Goal: Book appointment/travel/reservation

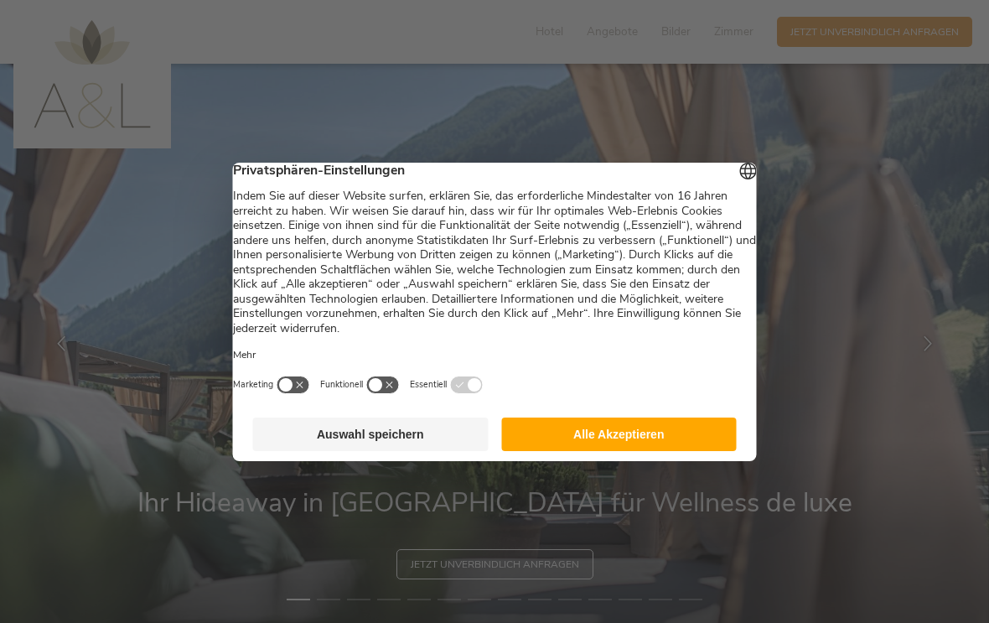
click at [543, 447] on button "Alle Akzeptieren" at bounding box center [618, 434] width 235 height 34
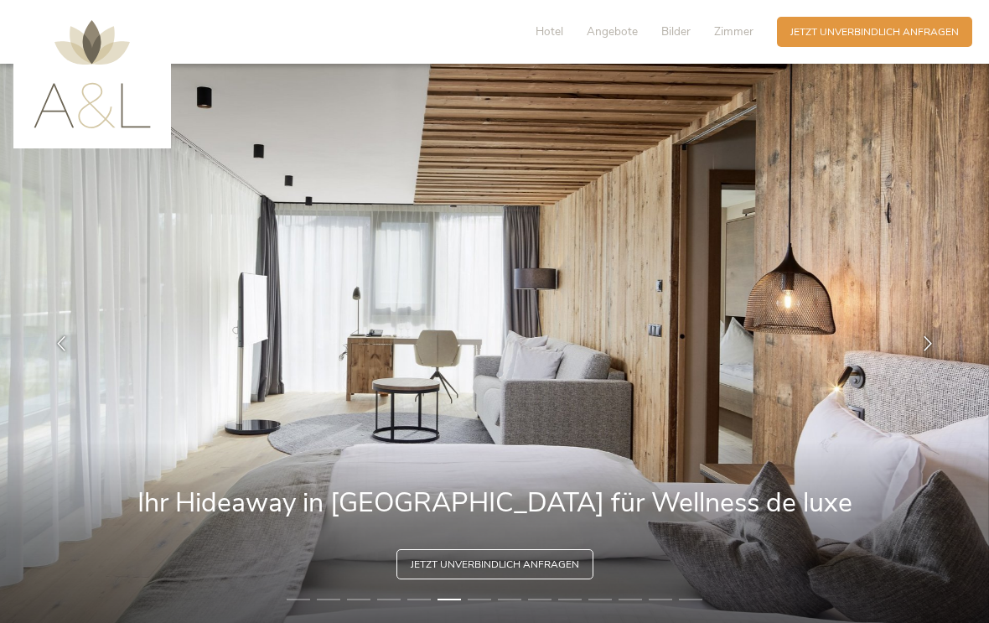
click at [734, 23] on span "Zimmer" at bounding box center [733, 31] width 39 height 16
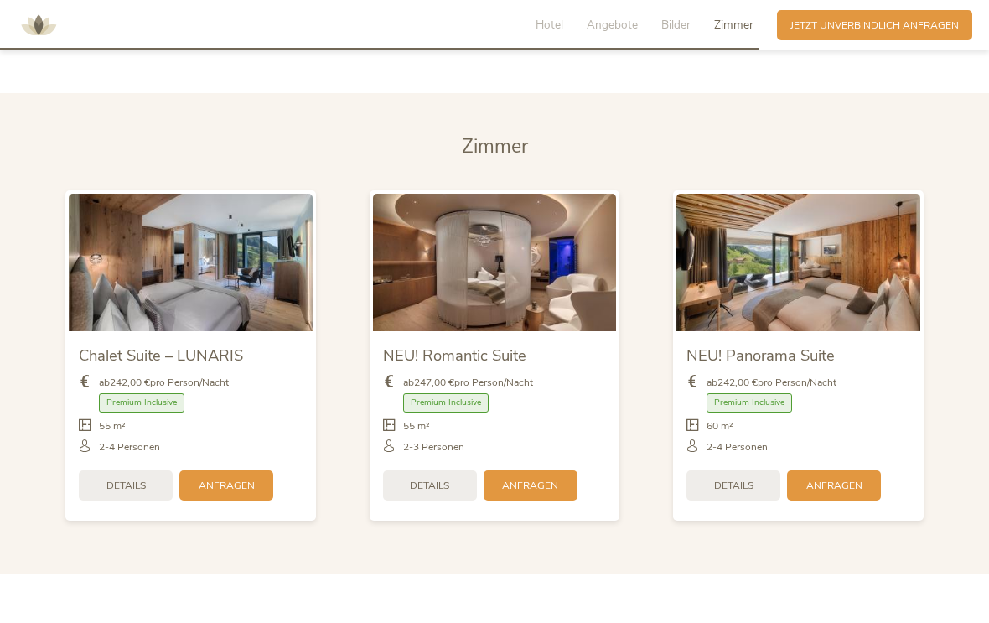
scroll to position [3362, 0]
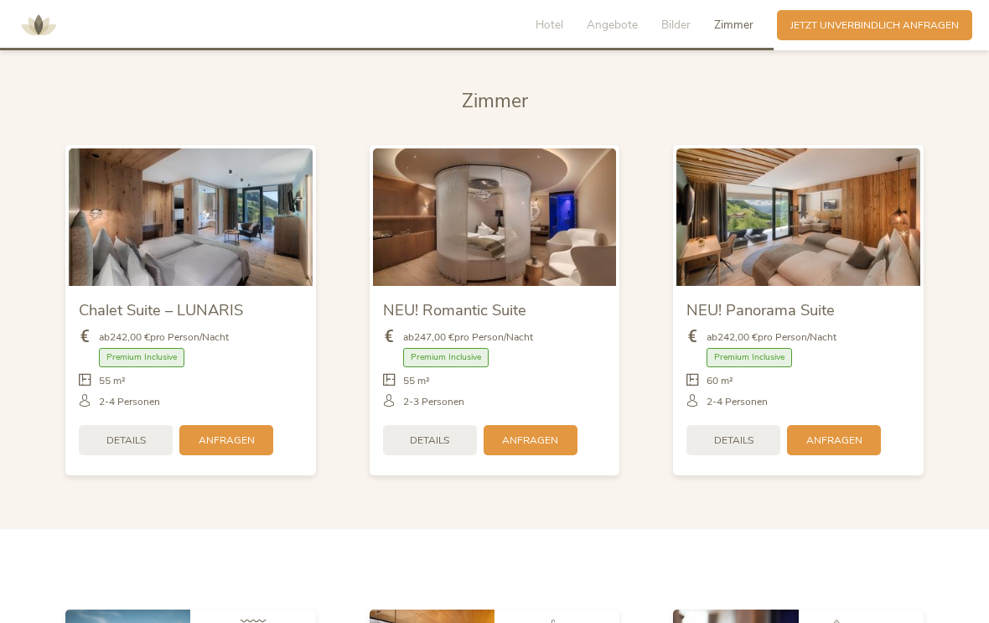
click at [553, 26] on span "Hotel" at bounding box center [550, 25] width 28 height 16
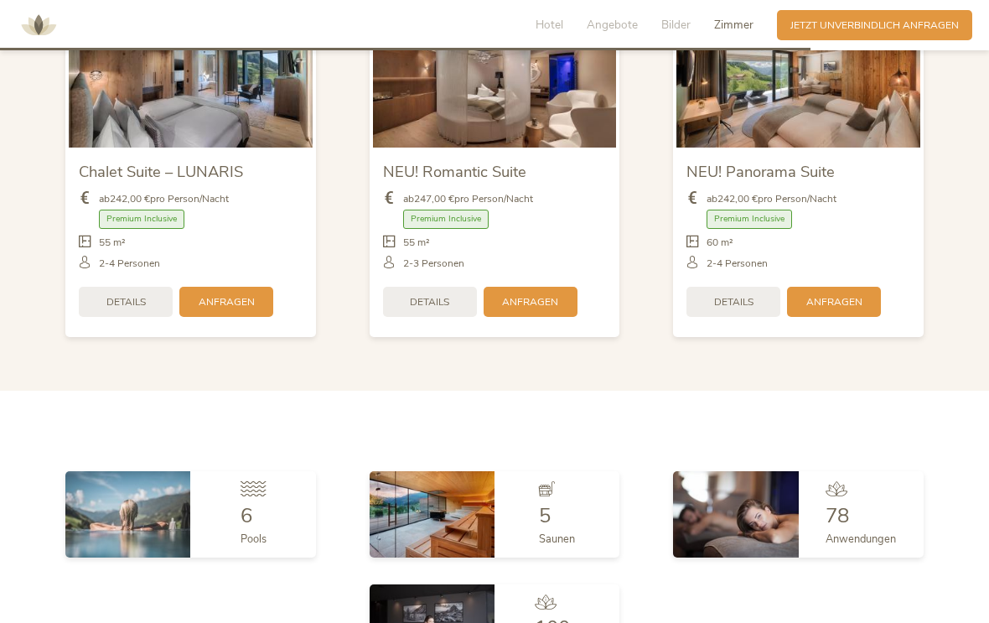
scroll to position [3501, 0]
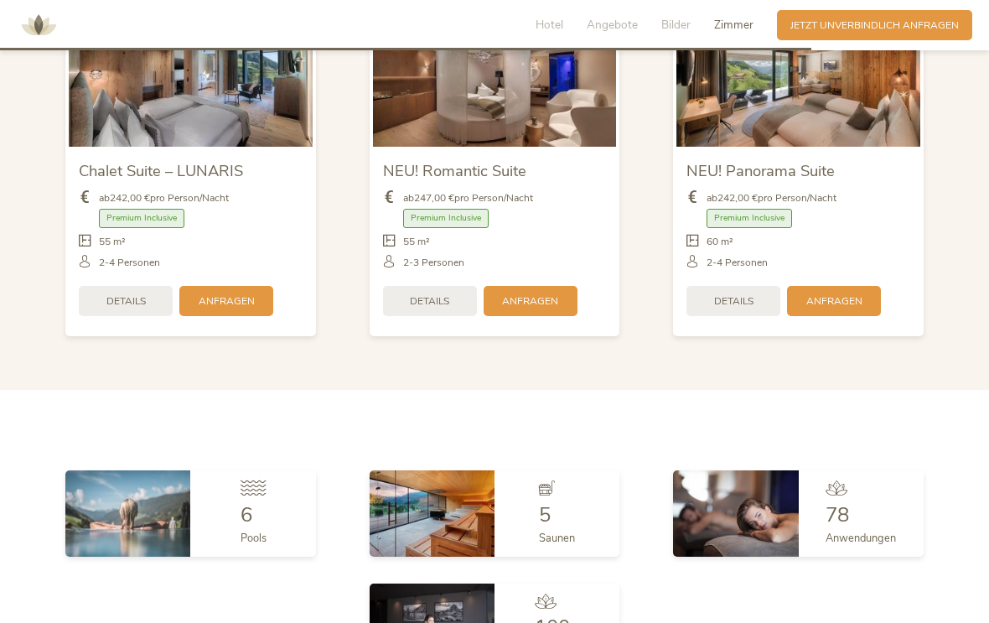
click at [143, 308] on span "Details" at bounding box center [125, 301] width 39 height 14
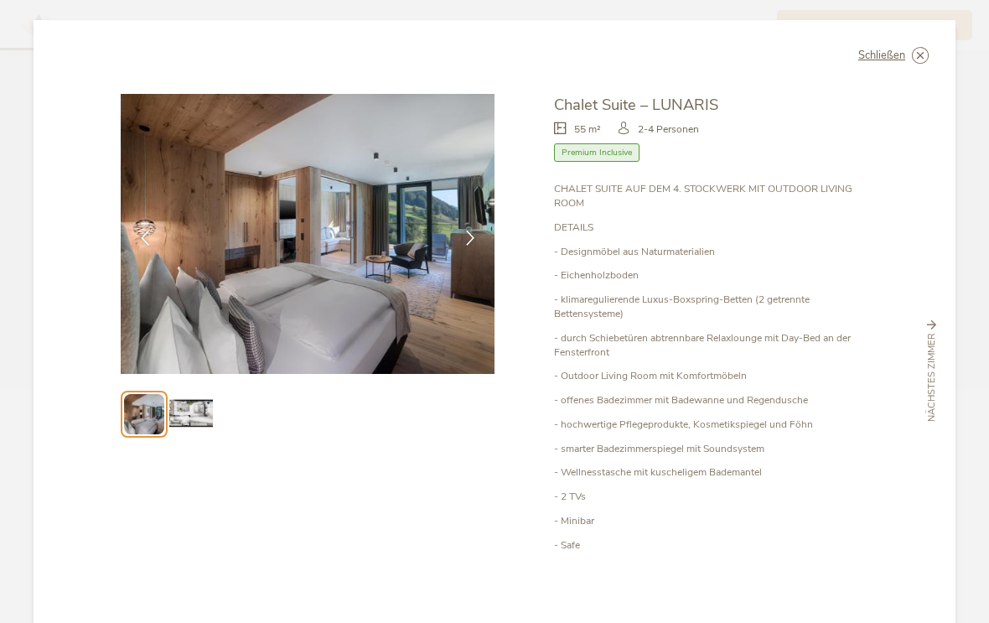
click at [472, 237] on icon at bounding box center [470, 237] width 15 height 15
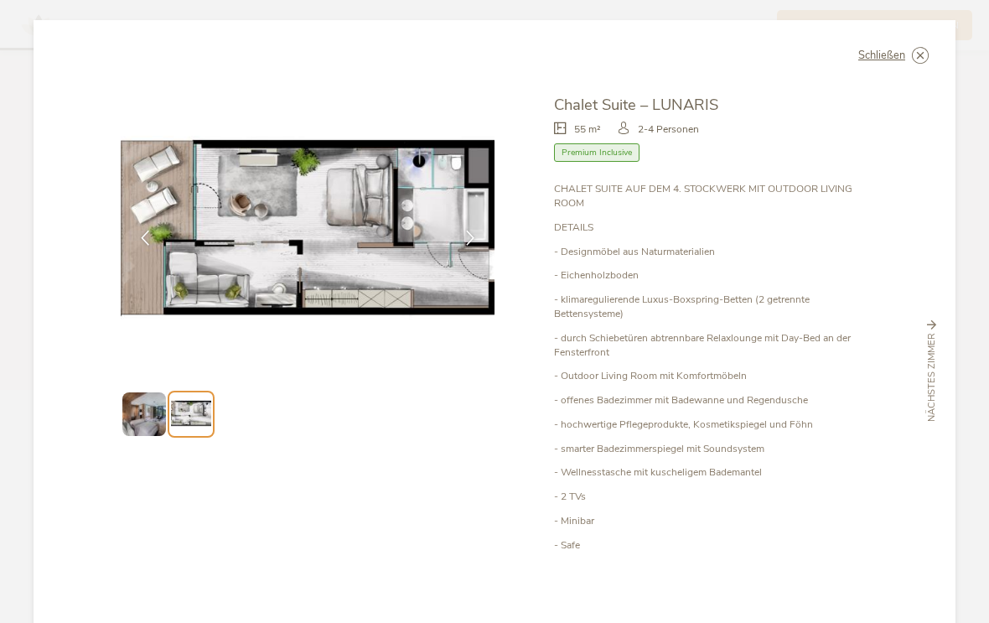
click at [467, 246] on div at bounding box center [470, 238] width 42 height 42
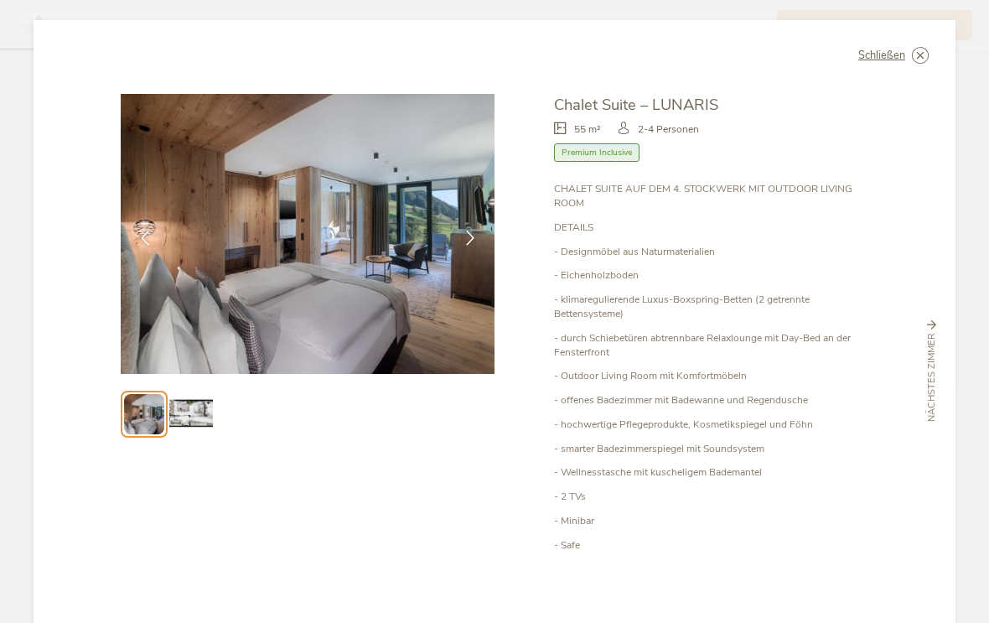
click at [468, 245] on icon at bounding box center [470, 237] width 15 height 15
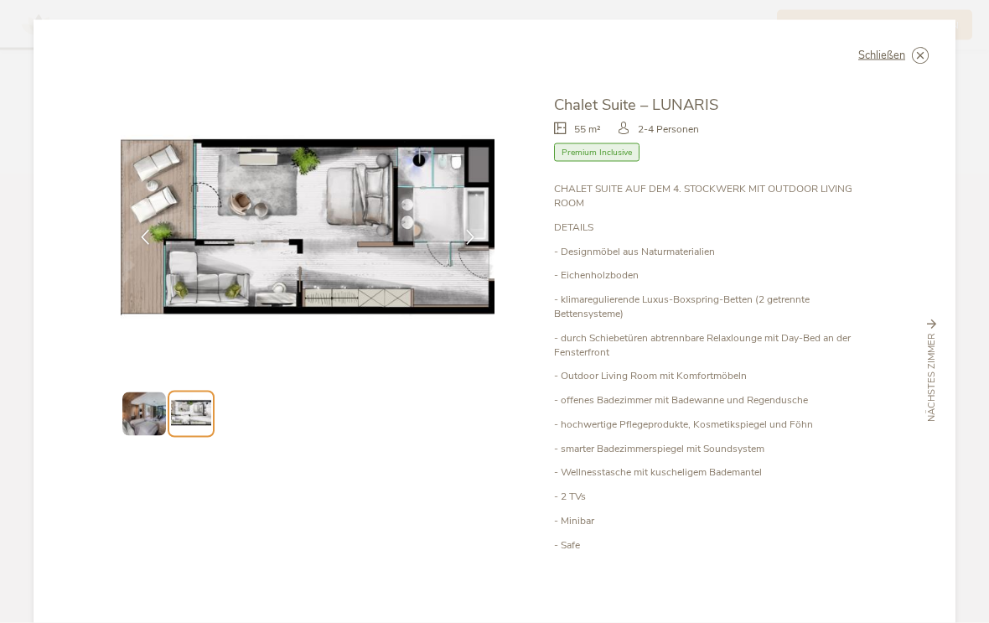
scroll to position [0, 0]
click at [206, 273] on img at bounding box center [308, 234] width 374 height 280
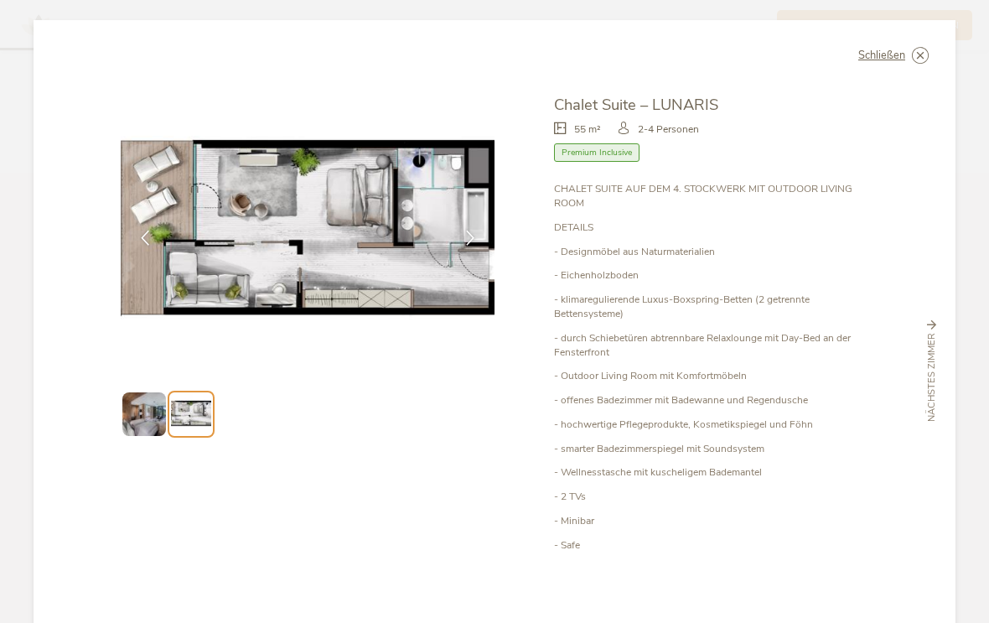
click at [0, 0] on icon at bounding box center [0, 0] width 0 height 0
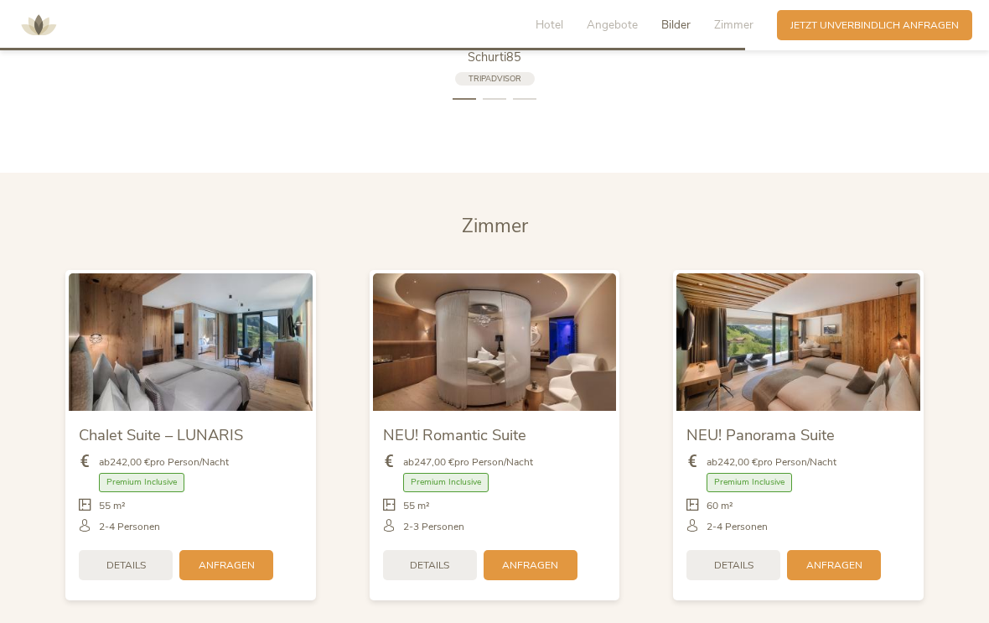
click at [760, 36] on icon at bounding box center [766, 28] width 15 height 15
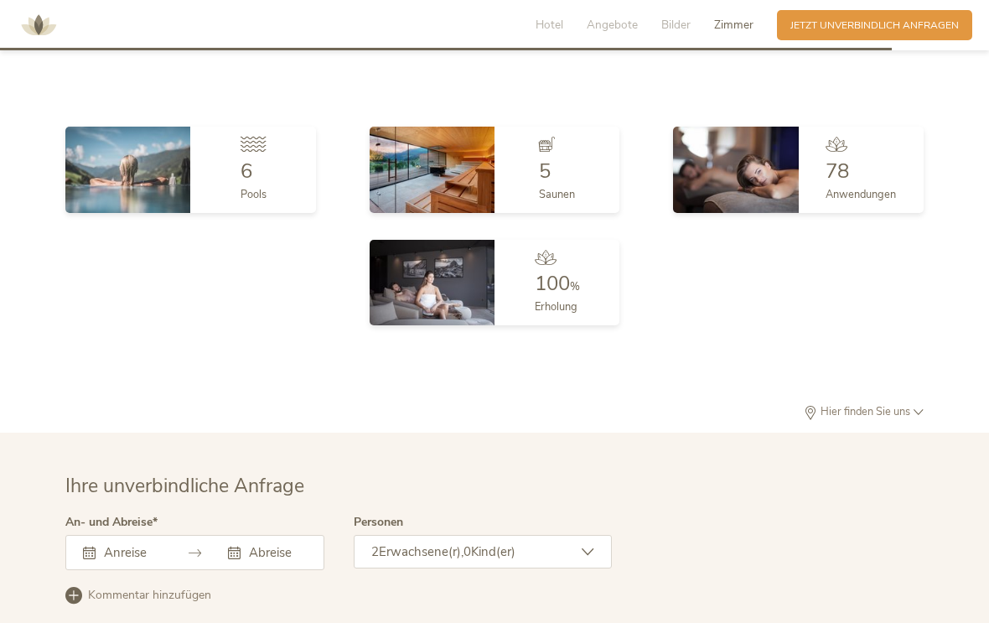
scroll to position [3869, 0]
click at [142, 202] on img at bounding box center [127, 168] width 125 height 85
click at [266, 180] on div "6" at bounding box center [254, 170] width 26 height 20
click at [146, 186] on img at bounding box center [127, 168] width 125 height 85
click at [260, 201] on span "Pools" at bounding box center [254, 193] width 26 height 15
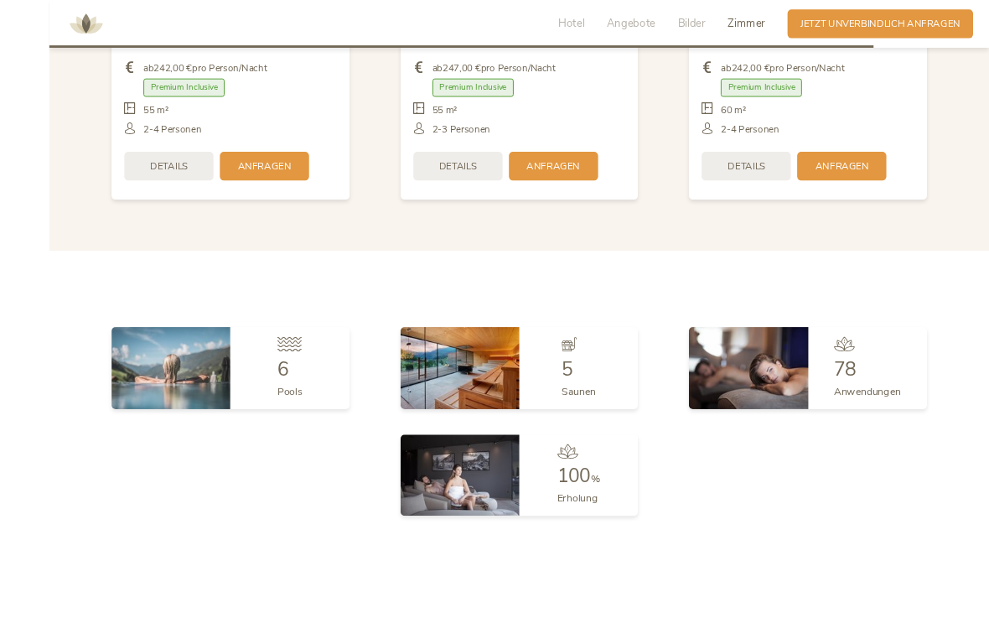
scroll to position [3716, 0]
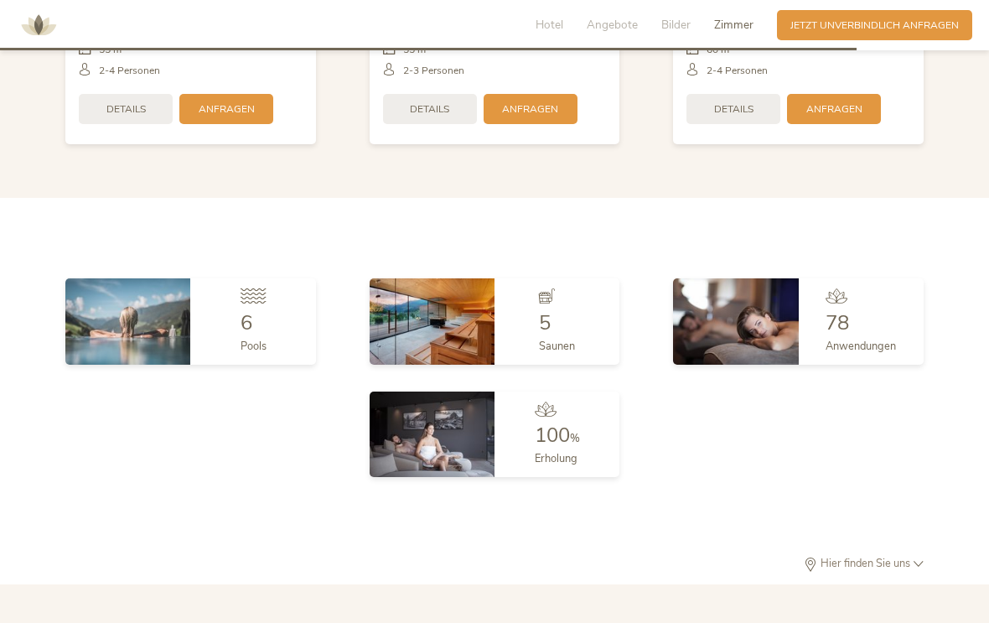
click at [272, 330] on div "6 Pools" at bounding box center [252, 320] width 125 height 85
click at [253, 303] on icon at bounding box center [253, 295] width 25 height 15
click at [265, 312] on div at bounding box center [254, 299] width 26 height 23
click at [262, 312] on div at bounding box center [254, 299] width 26 height 23
click at [148, 345] on img at bounding box center [127, 320] width 125 height 85
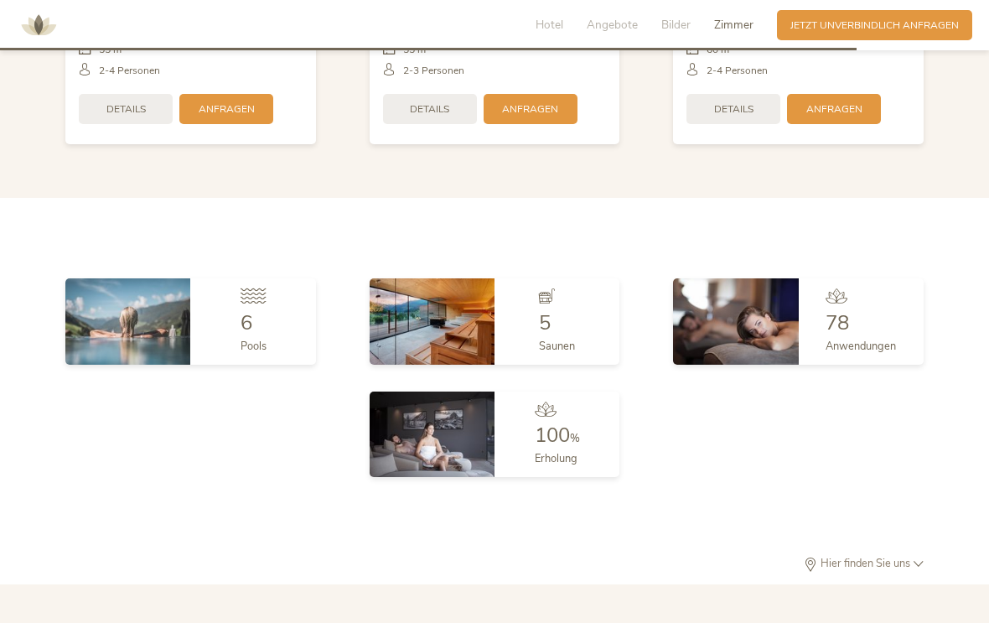
click at [921, 569] on icon at bounding box center [919, 564] width 10 height 10
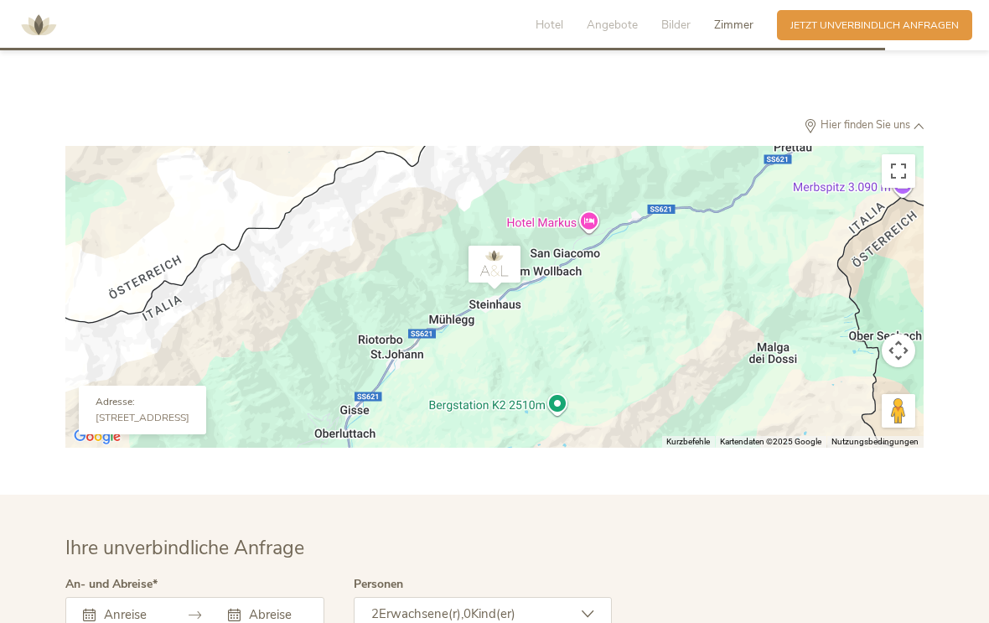
scroll to position [4154, 0]
click at [479, 373] on div at bounding box center [494, 298] width 858 height 302
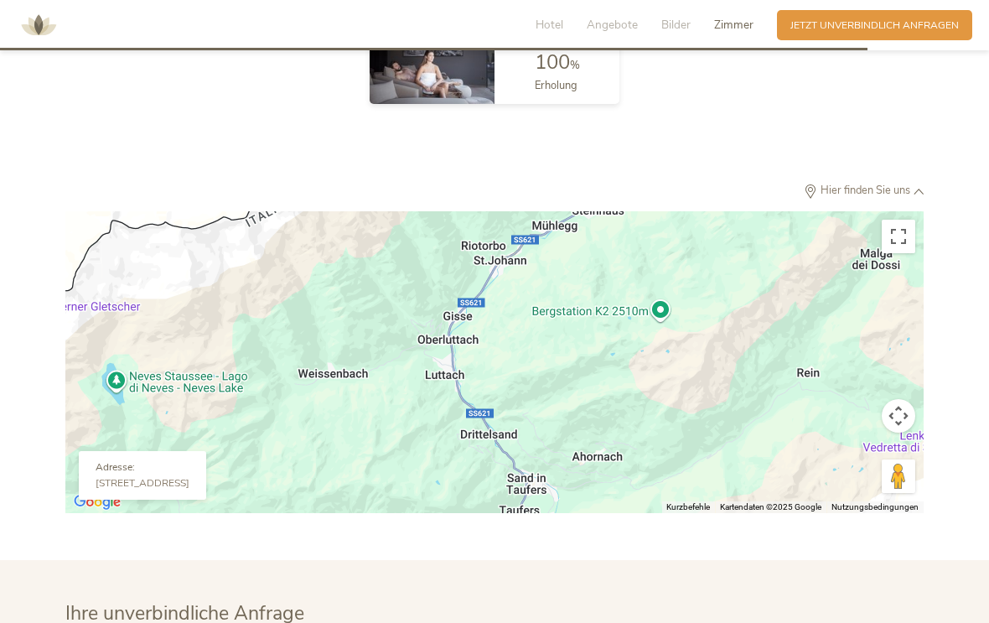
scroll to position [4086, 0]
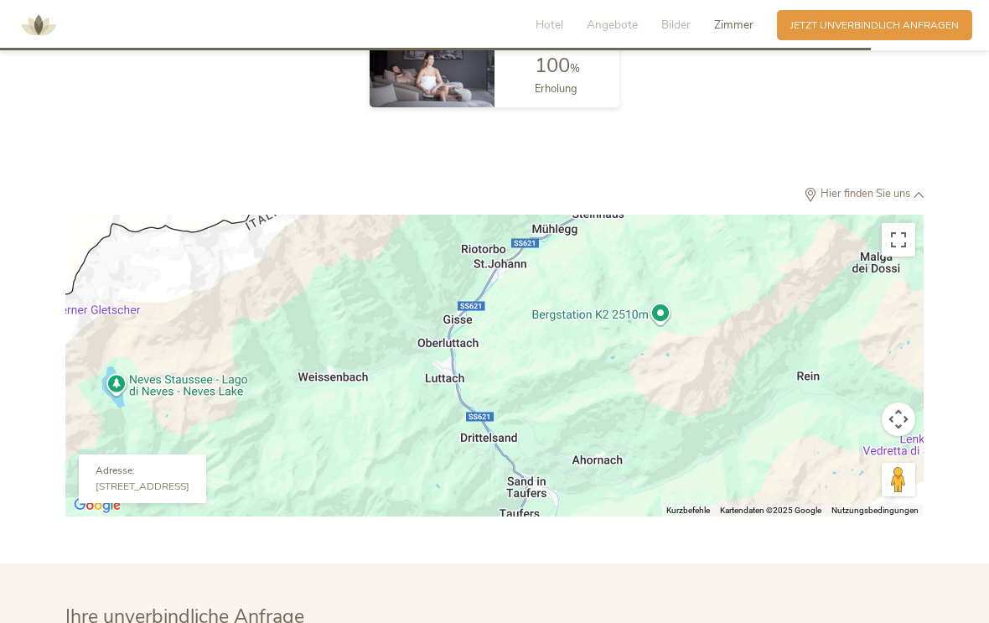
click at [775, 375] on div at bounding box center [494, 366] width 858 height 302
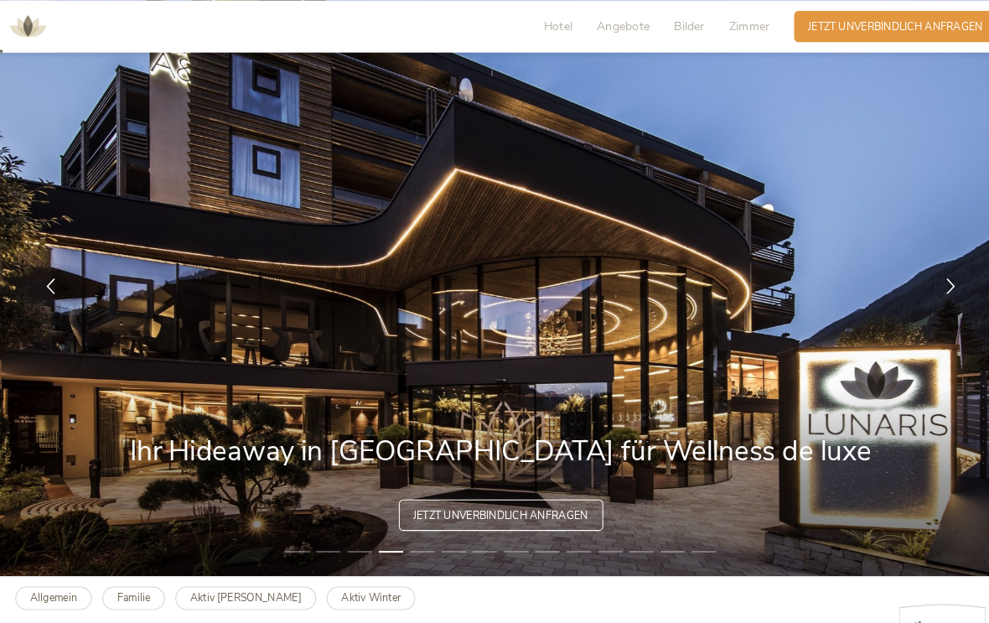
scroll to position [0, 0]
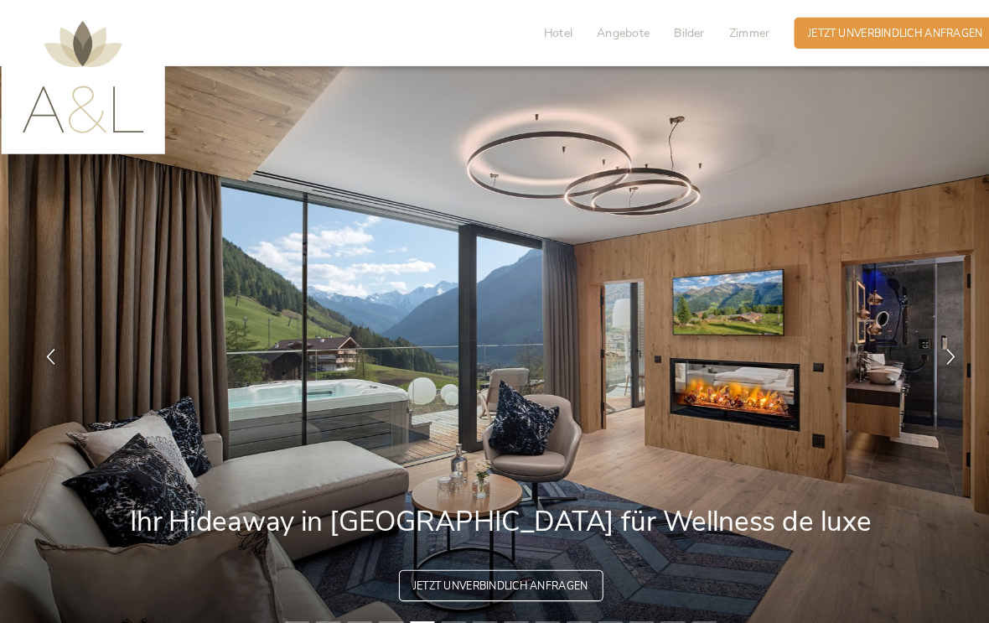
click at [914, 364] on div at bounding box center [928, 343] width 42 height 42
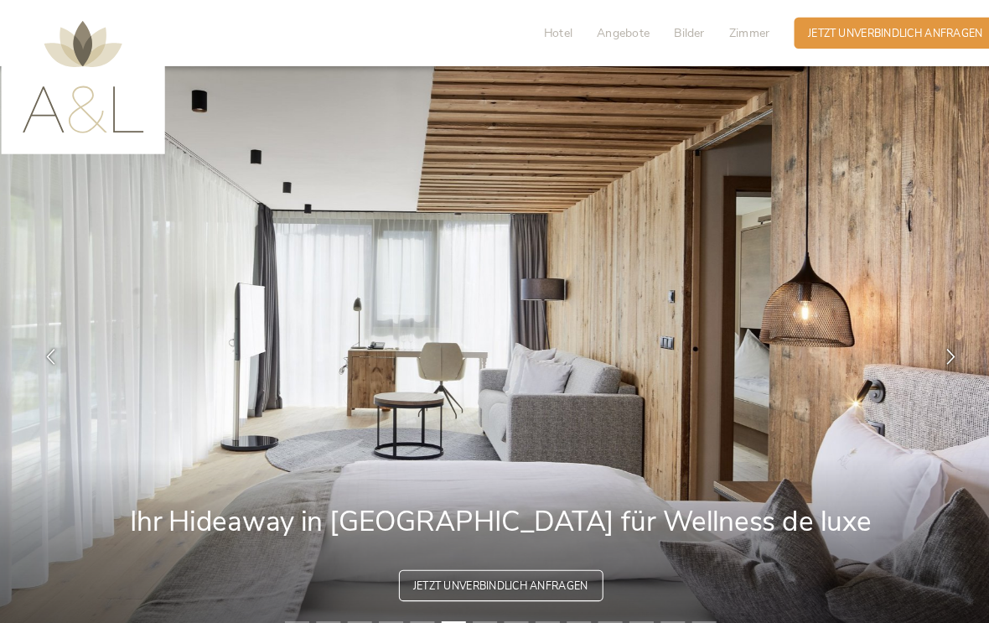
click at [920, 350] on icon at bounding box center [927, 342] width 15 height 15
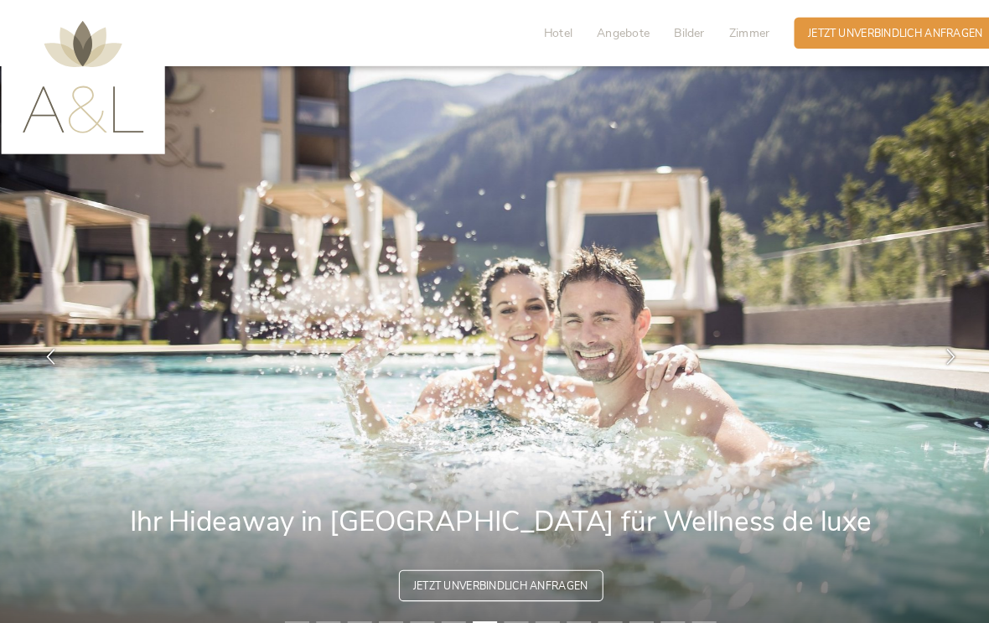
click at [907, 363] on div at bounding box center [928, 343] width 42 height 42
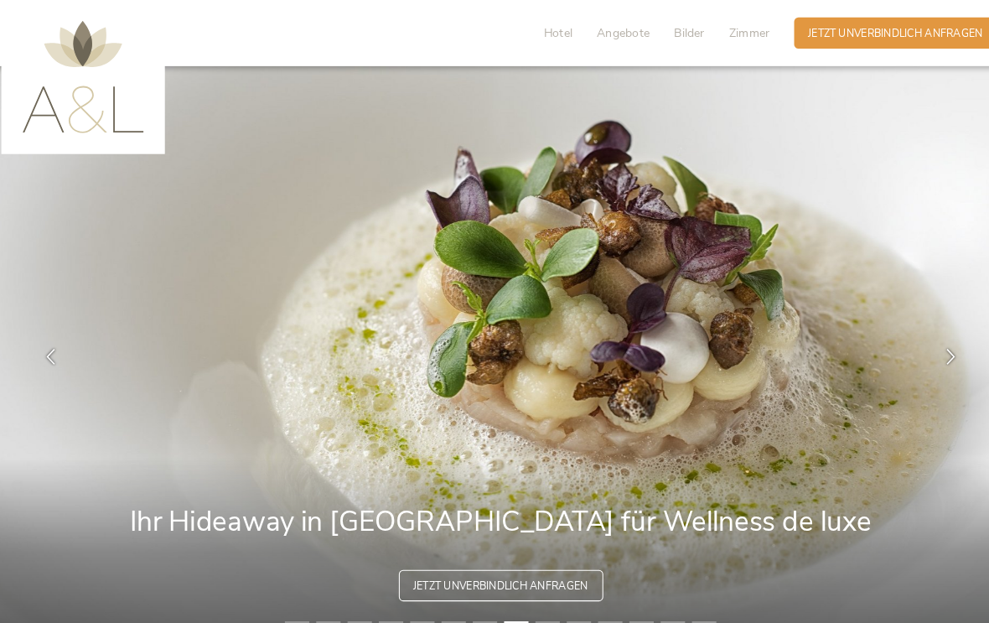
click at [907, 364] on div at bounding box center [928, 343] width 42 height 42
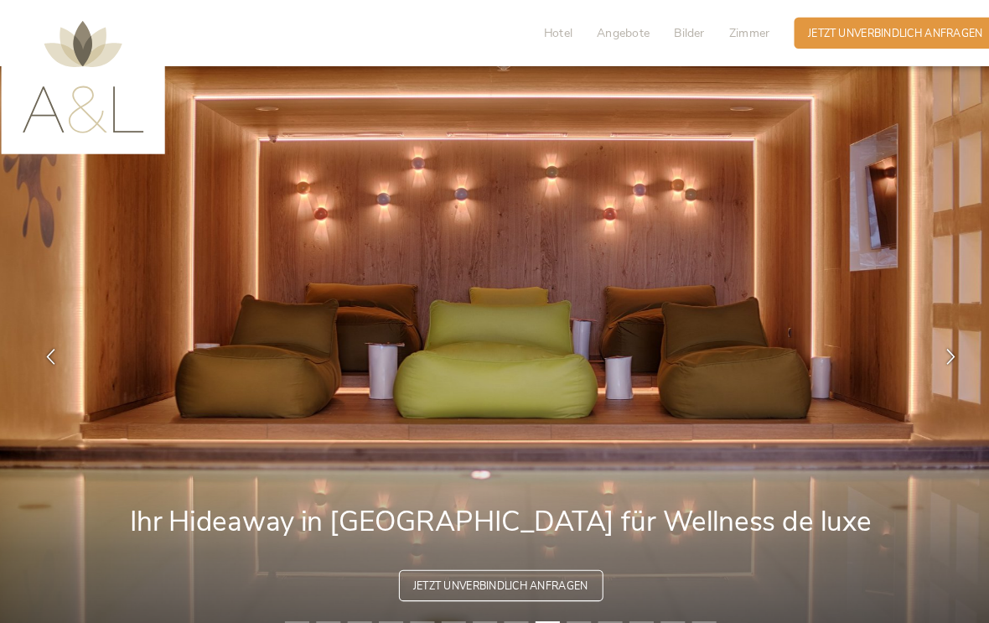
click at [908, 362] on div at bounding box center [928, 343] width 42 height 42
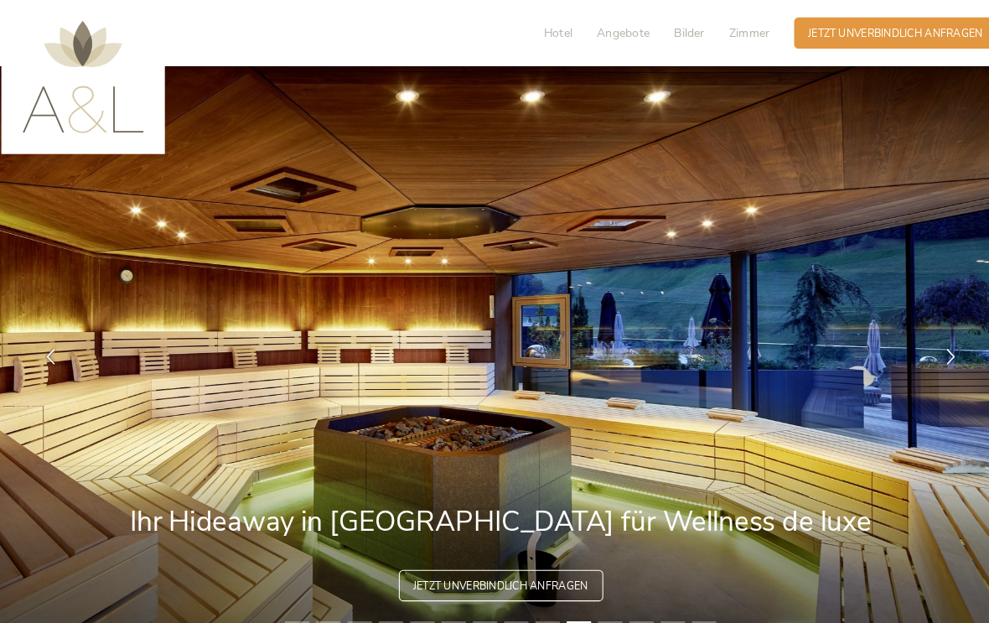
click at [907, 364] on div at bounding box center [928, 343] width 42 height 42
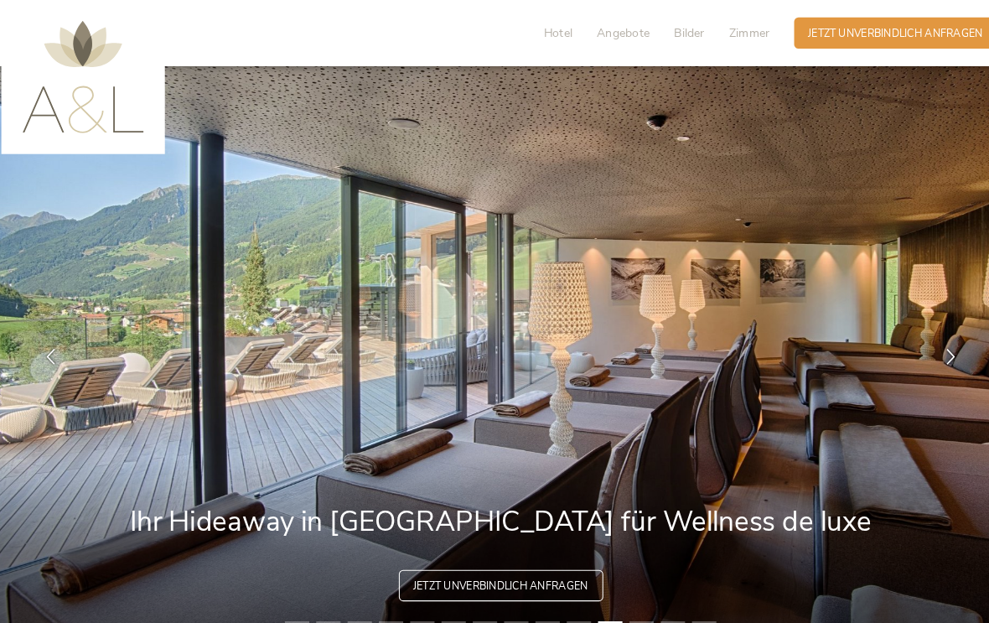
click at [907, 364] on div at bounding box center [928, 343] width 42 height 42
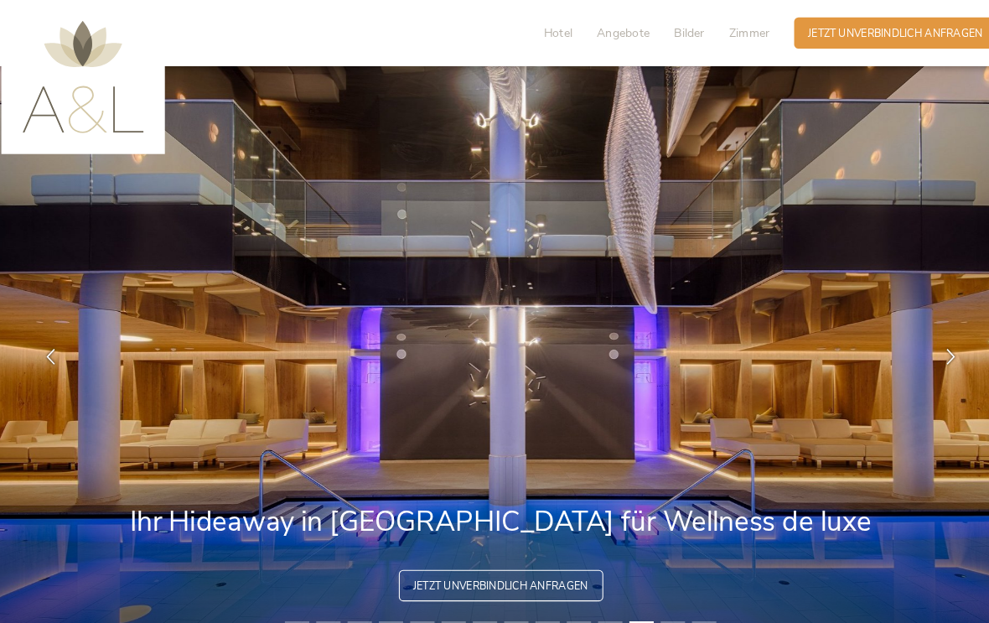
click at [907, 364] on div at bounding box center [928, 343] width 42 height 42
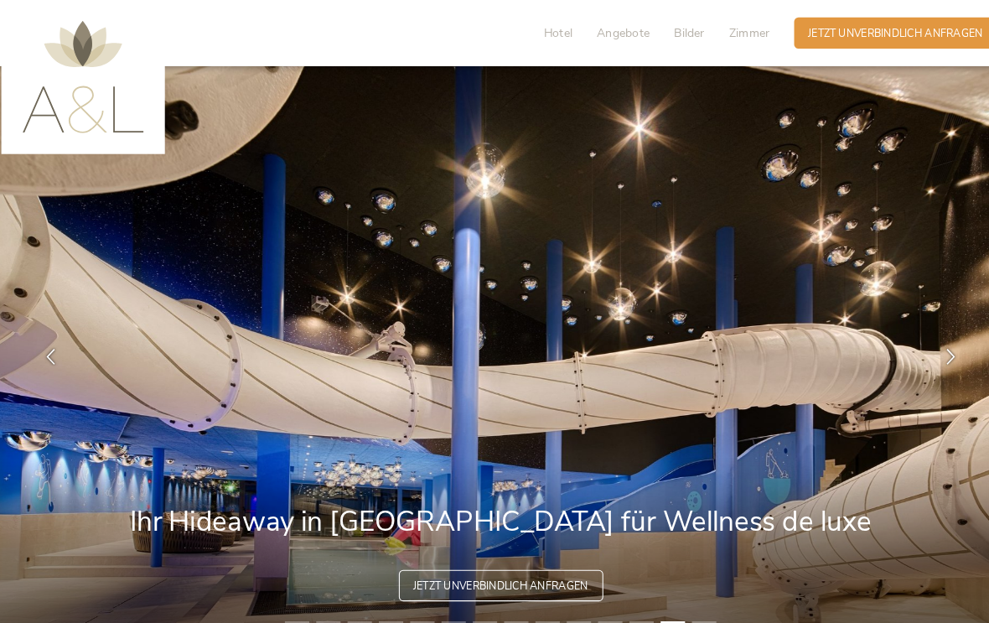
click at [907, 364] on div at bounding box center [928, 343] width 42 height 42
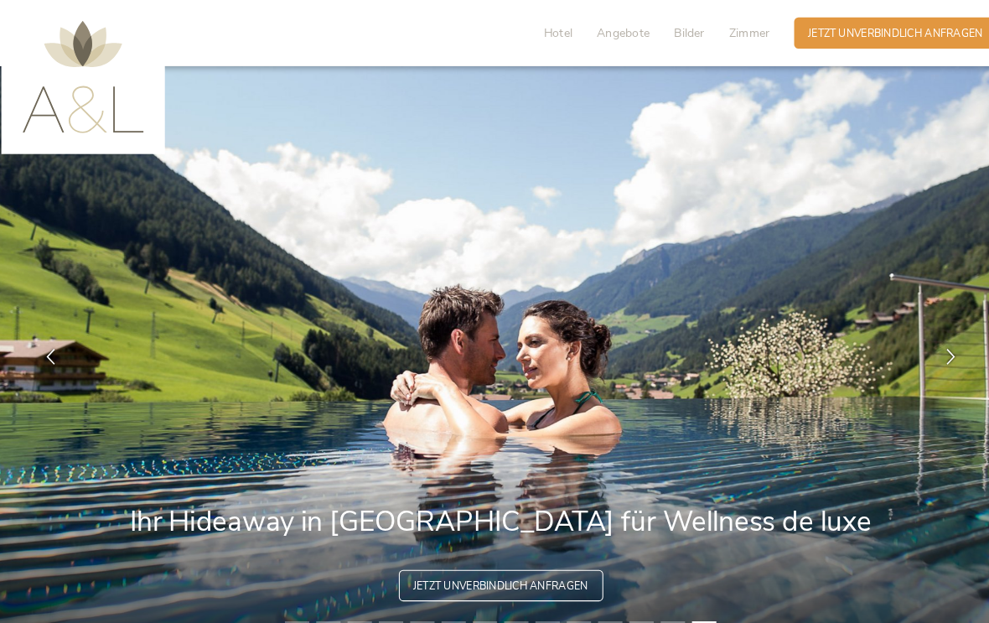
click at [908, 364] on div at bounding box center [928, 343] width 42 height 42
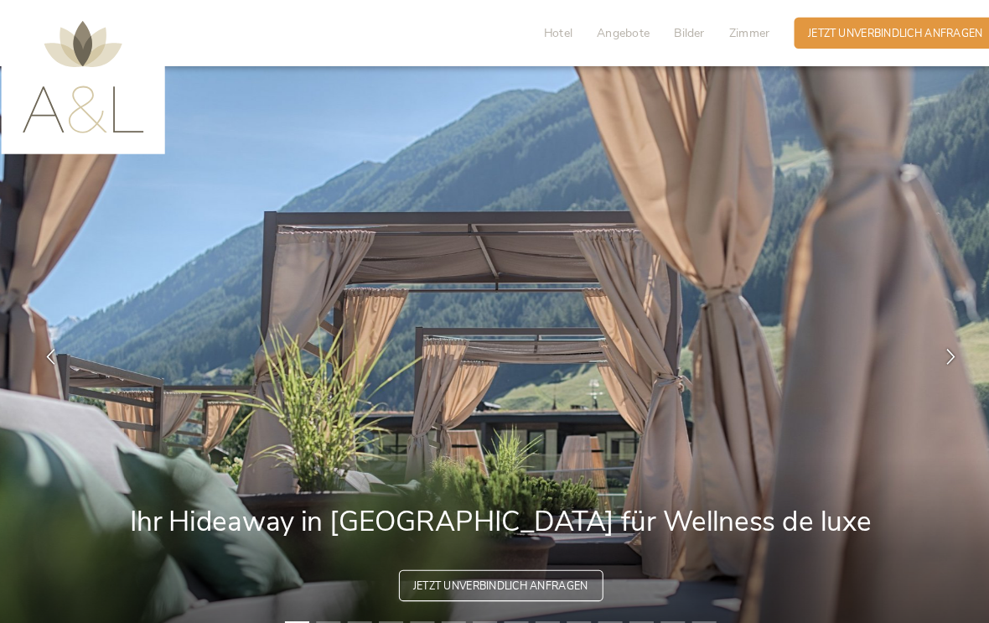
click at [920, 350] on icon at bounding box center [927, 342] width 15 height 15
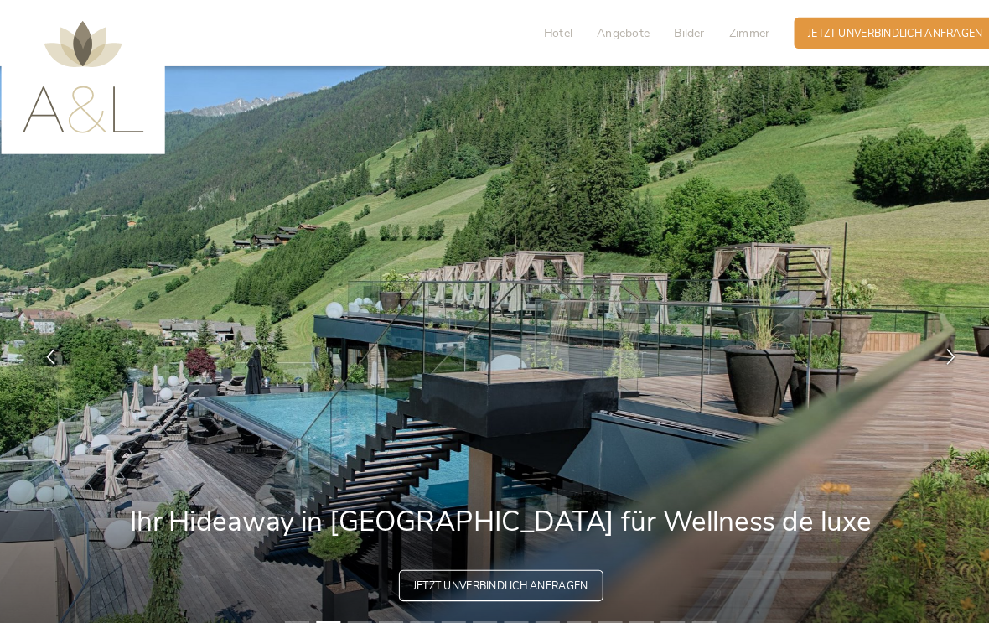
click at [908, 357] on div at bounding box center [928, 343] width 42 height 42
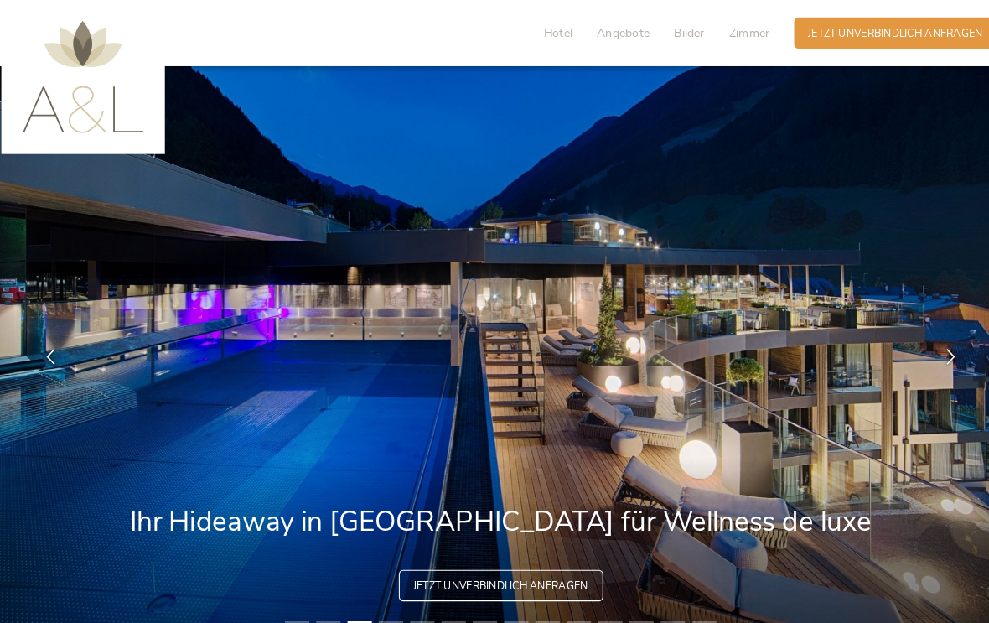
click at [907, 364] on div at bounding box center [928, 343] width 42 height 42
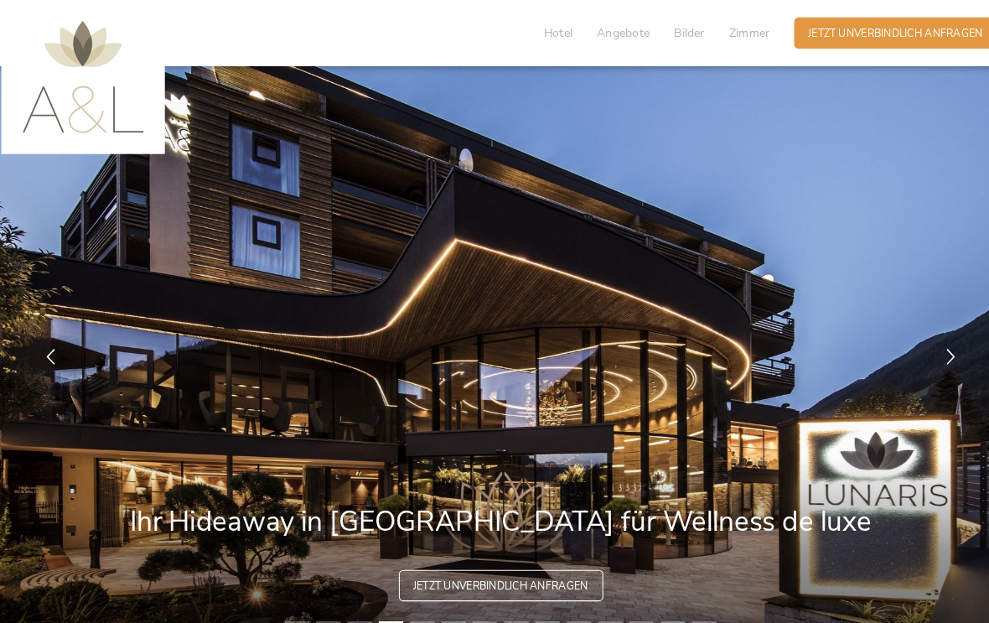
click at [536, 38] on span "Hotel" at bounding box center [550, 31] width 28 height 16
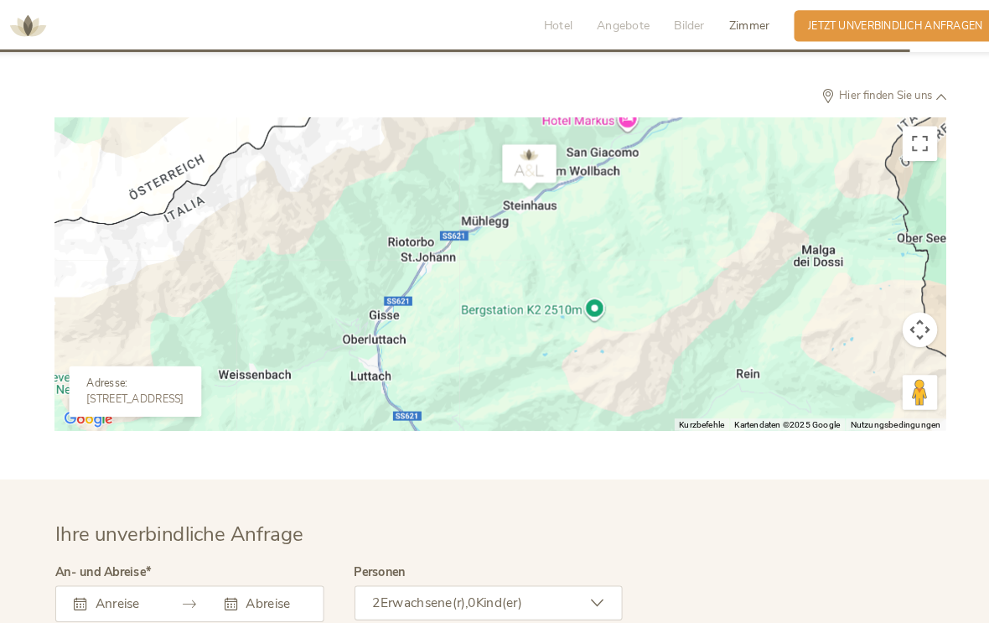
scroll to position [4188, 0]
click at [102, 414] on img "Dieses Gebiet in Google Maps öffnen (in neuem Fenster)" at bounding box center [97, 403] width 55 height 22
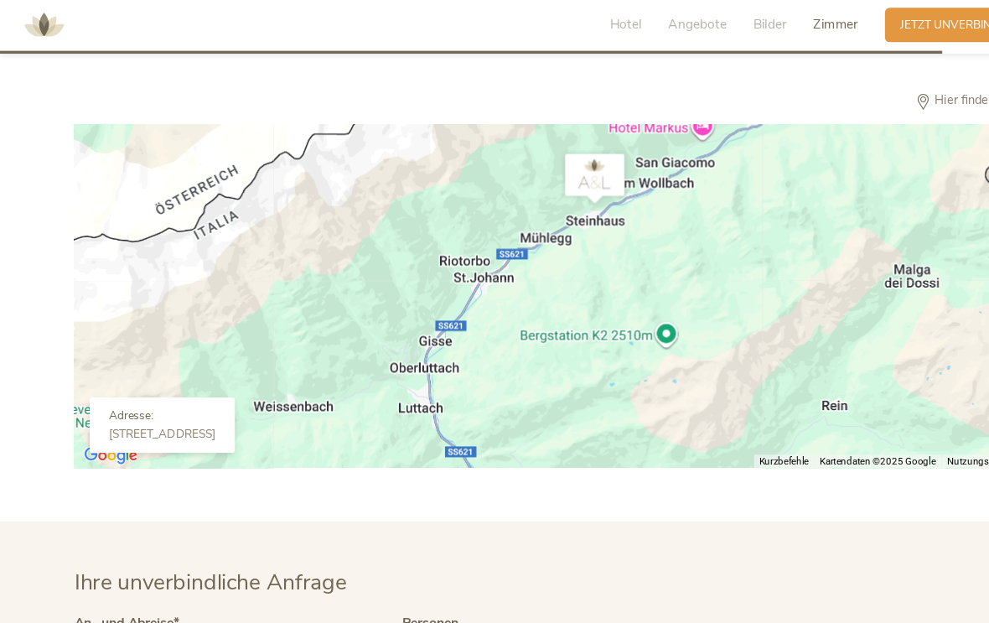
click at [18, 0] on img at bounding box center [38, 25] width 50 height 50
